Goal: Task Accomplishment & Management: Use online tool/utility

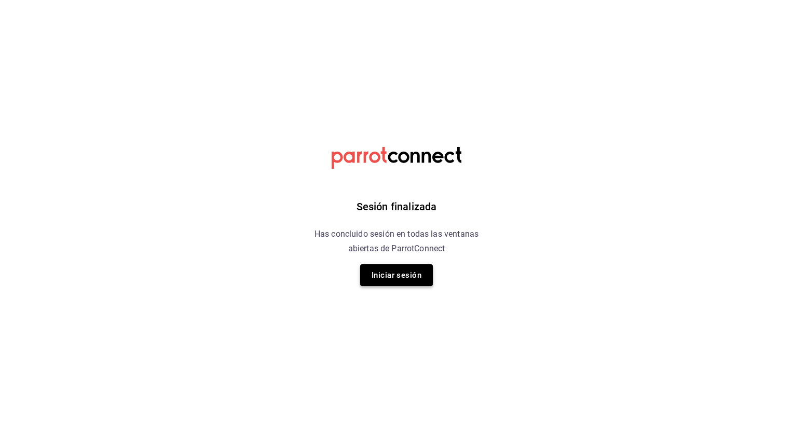
click at [397, 277] on button "Iniciar sesión" at bounding box center [396, 275] width 73 height 22
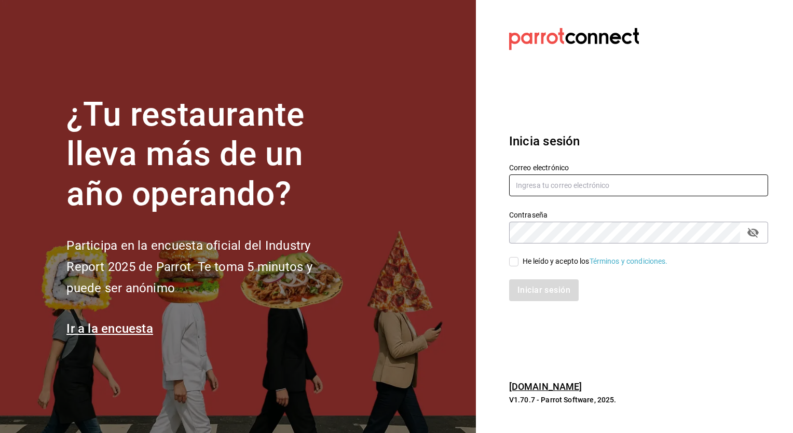
type input "[PERSON_NAME][EMAIL_ADDRESS][PERSON_NAME][DOMAIN_NAME]"
click at [517, 260] on input "He leído y acepto los Términos y condiciones." at bounding box center [513, 261] width 9 height 9
checkbox input "true"
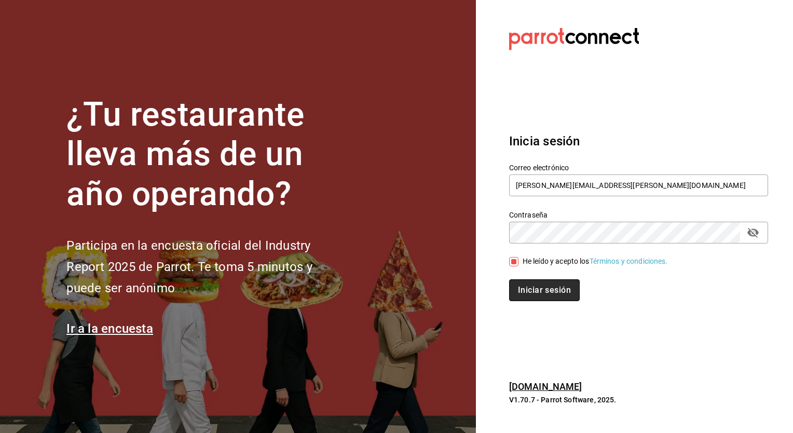
click at [531, 288] on button "Iniciar sesión" at bounding box center [544, 290] width 71 height 22
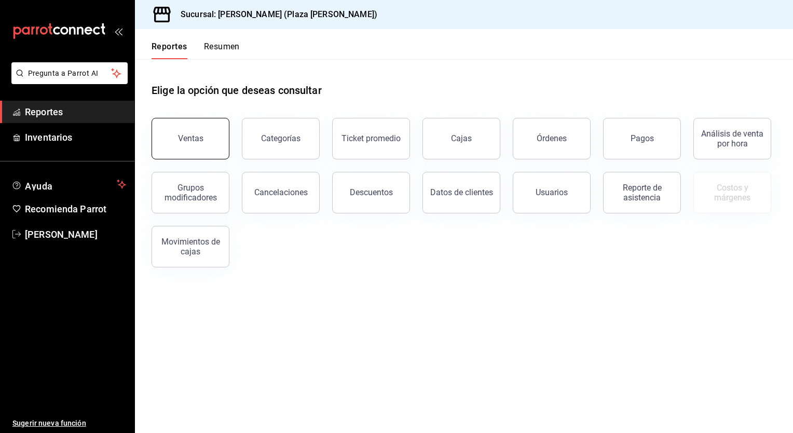
click at [191, 145] on button "Ventas" at bounding box center [190, 139] width 78 height 42
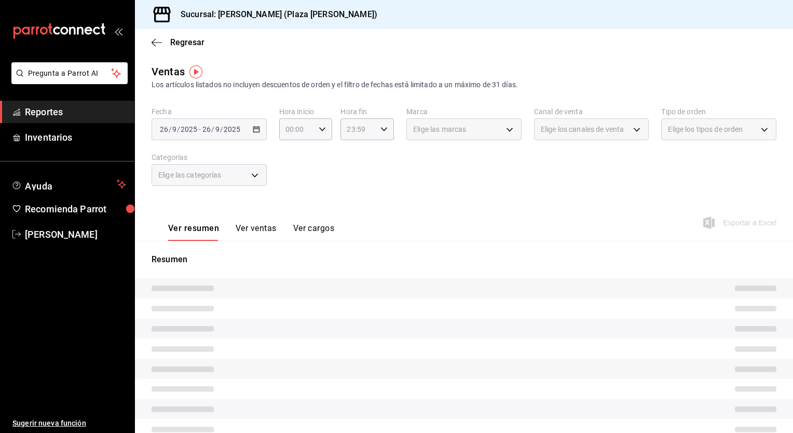
click at [259, 134] on div "2025-09-26 26 / 9 / 2025 - 2025-09-26 26 / 9 / 2025" at bounding box center [208, 129] width 115 height 22
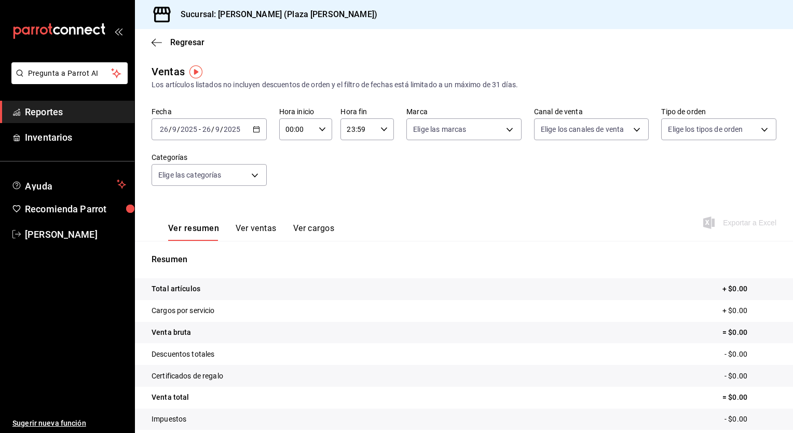
click at [257, 132] on icon "button" at bounding box center [256, 129] width 7 height 7
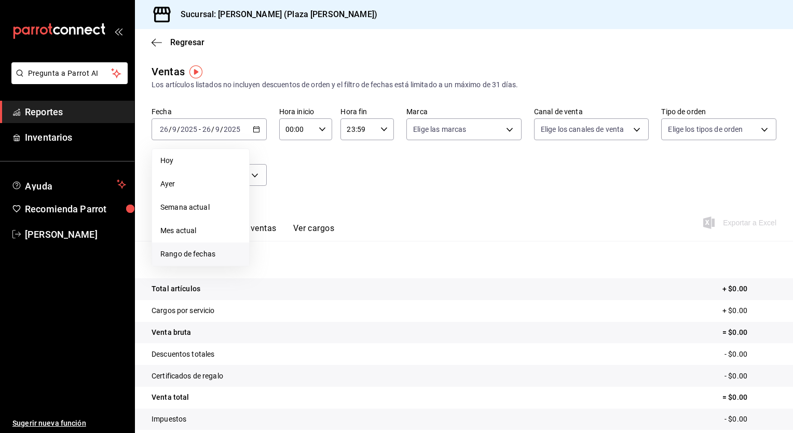
click at [220, 251] on span "Rango de fechas" at bounding box center [200, 254] width 80 height 11
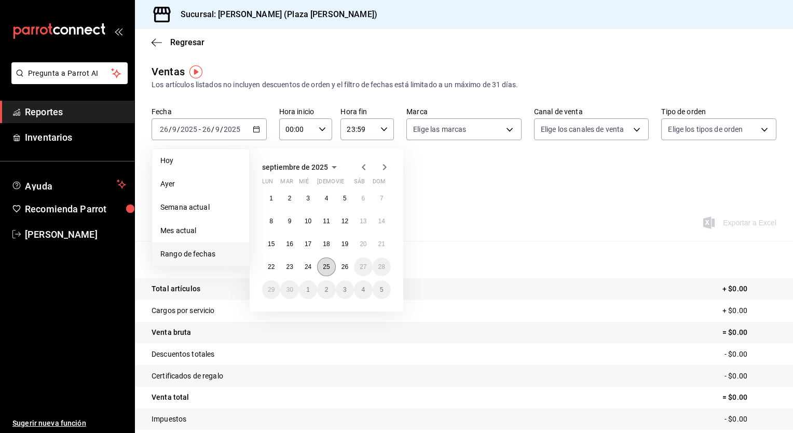
click at [323, 269] on abbr "25" at bounding box center [326, 266] width 7 height 7
click at [340, 271] on button "26" at bounding box center [345, 266] width 18 height 19
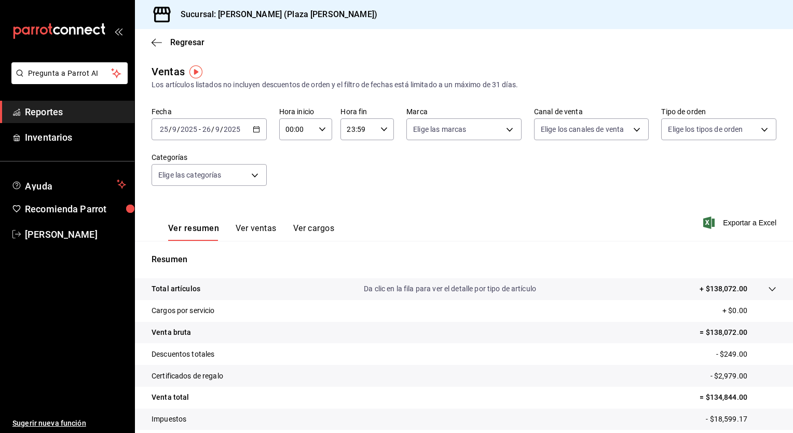
click at [321, 130] on \(Stroke\) "button" at bounding box center [322, 129] width 6 height 4
click at [295, 180] on span "05" at bounding box center [291, 176] width 10 height 8
type input "05:00"
click at [379, 130] on div at bounding box center [396, 216] width 793 height 433
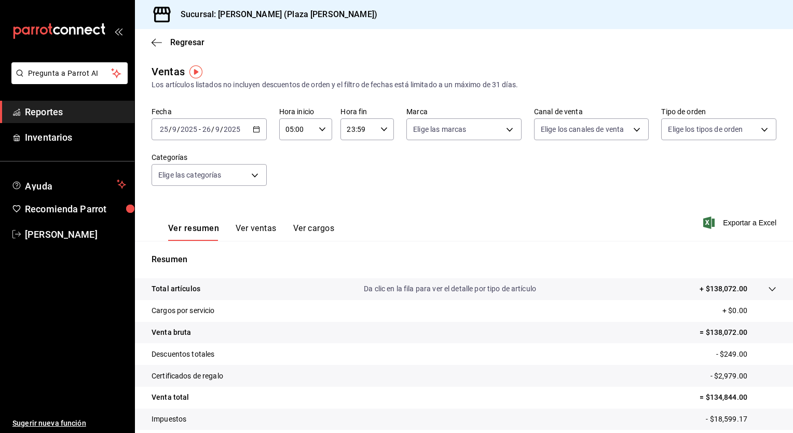
click at [380, 130] on icon "button" at bounding box center [383, 129] width 7 height 7
click at [355, 172] on span "05" at bounding box center [352, 171] width 10 height 8
type input "05:59"
click at [506, 193] on div at bounding box center [396, 216] width 793 height 433
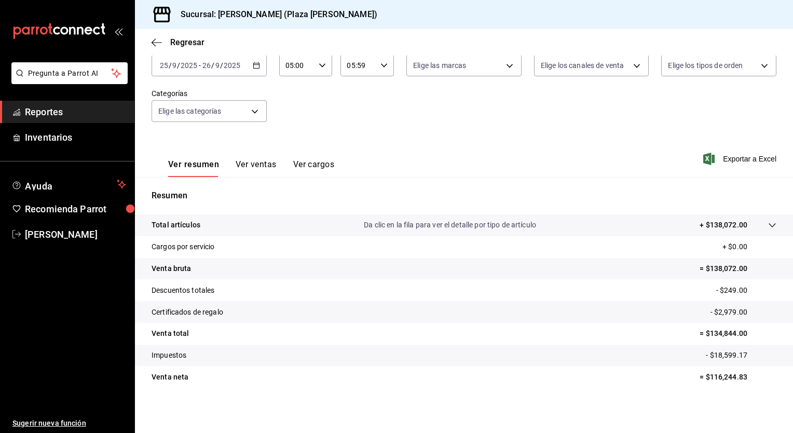
scroll to position [64, 0]
drag, startPoint x: 703, startPoint y: 375, endPoint x: 742, endPoint y: 379, distance: 39.1
click at [743, 381] on p "= $116,244.83" at bounding box center [737, 376] width 77 height 11
drag, startPoint x: 742, startPoint y: 379, endPoint x: 725, endPoint y: 375, distance: 17.0
copy p "116,244.83"
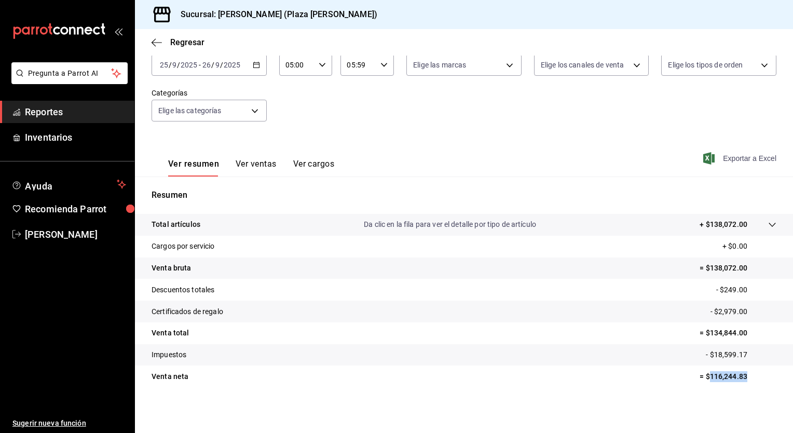
click at [740, 156] on span "Exportar a Excel" at bounding box center [740, 158] width 71 height 12
